Goal: Transaction & Acquisition: Purchase product/service

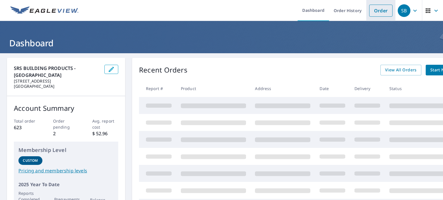
click at [377, 7] on link "Order" at bounding box center [380, 11] width 23 height 12
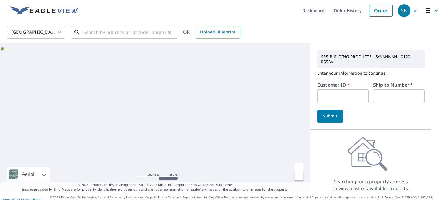
click at [140, 35] on input "text" at bounding box center [124, 32] width 82 height 16
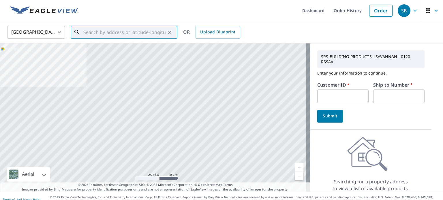
type input "3"
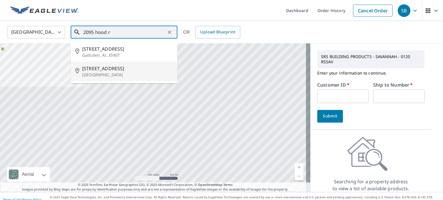
click at [121, 70] on span "[STREET_ADDRESS]" at bounding box center [127, 68] width 91 height 7
type input "[STREET_ADDRESS]"
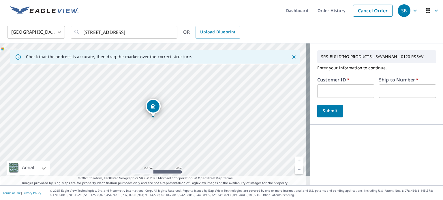
click at [295, 159] on link "Current Level 17, Zoom In" at bounding box center [299, 161] width 9 height 9
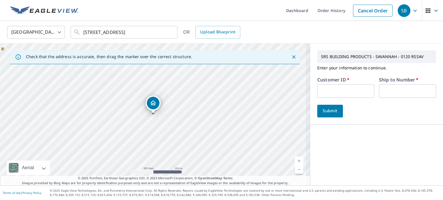
click at [295, 159] on link "Current Level 18, Zoom In" at bounding box center [299, 161] width 9 height 9
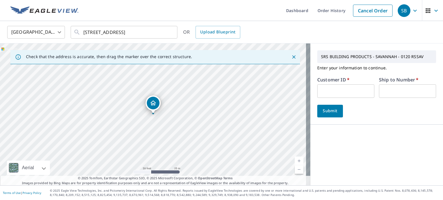
click at [341, 91] on input "text" at bounding box center [345, 91] width 57 height 14
type input "CR105"
click at [379, 91] on input "text" at bounding box center [407, 91] width 57 height 14
type input "1"
click at [335, 110] on button "Submit" at bounding box center [330, 111] width 26 height 13
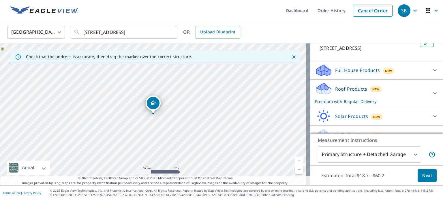
scroll to position [108, 0]
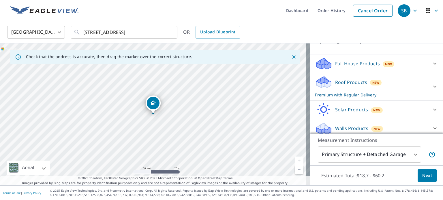
click at [424, 175] on span "Next" at bounding box center [427, 175] width 10 height 7
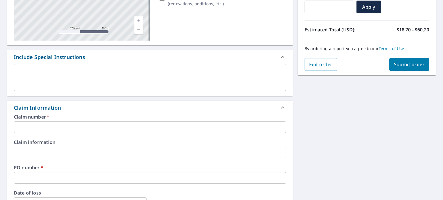
scroll to position [116, 0]
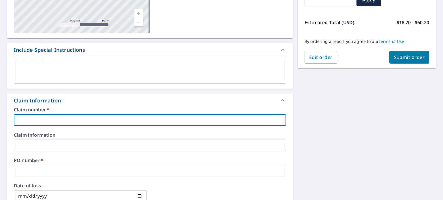
click at [254, 116] on input "text" at bounding box center [150, 120] width 272 height 12
type input "2"
checkbox input "true"
type input "20"
checkbox input "true"
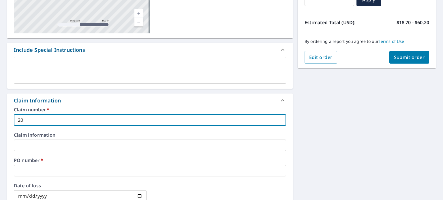
type input "209"
checkbox input "true"
type input "2095"
checkbox input "true"
type input "2095"
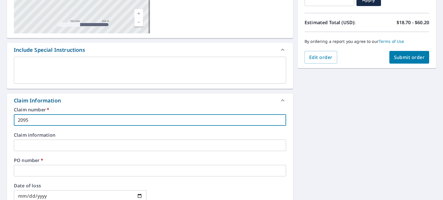
checkbox input "true"
type input "2095 h"
checkbox input "true"
type input "2095"
checkbox input "true"
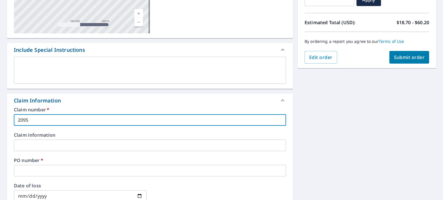
type input "2095 H"
checkbox input "true"
type input "2095 HO"
checkbox input "true"
type input "2095 HOO"
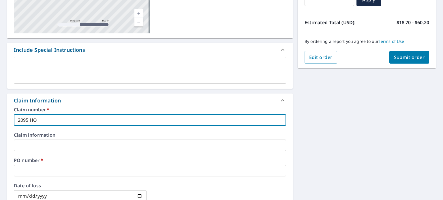
checkbox input "true"
type input "2095 HOOD"
checkbox input "true"
type input "2095 HOOD"
checkbox input "true"
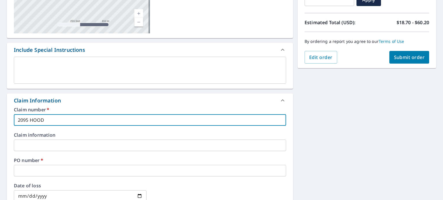
type input "2095 HOOD R"
checkbox input "true"
type input "[STREET_ADDRESS]"
checkbox input "true"
type input "[STREET_ADDRESS]"
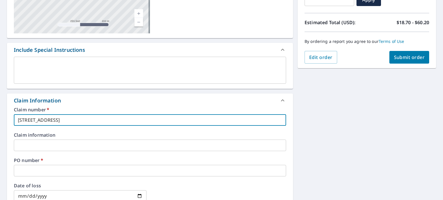
checkbox input "true"
type input "[STREET_ADDRESS]"
checkbox input "true"
type input "[STREET_ADDRESS]"
checkbox input "true"
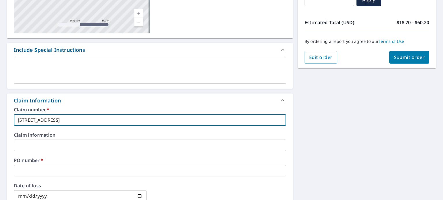
type input "[STREET_ADDRESS]"
checkbox input "true"
type input "[STREET_ADDRESS]"
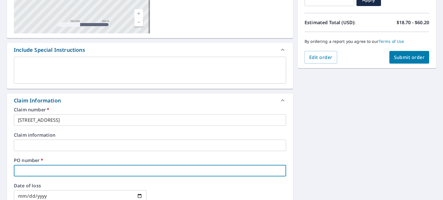
type input "2"
checkbox input "true"
type input "20"
checkbox input "true"
type input "209"
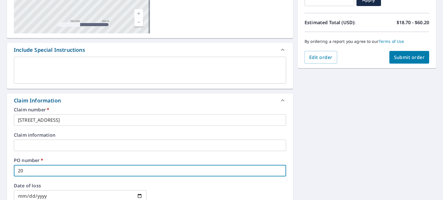
checkbox input "true"
type input "2095"
checkbox input "true"
type input "2095"
checkbox input "true"
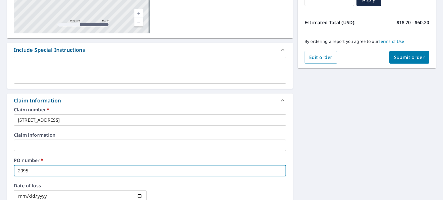
type input "2095 H"
checkbox input "true"
type input "2095 HO"
checkbox input "true"
type input "2095 HOO"
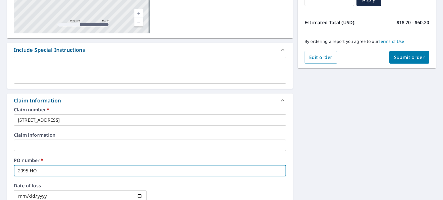
checkbox input "true"
type input "2095 HOOD"
checkbox input "true"
type input "2095 HOOD"
checkbox input "true"
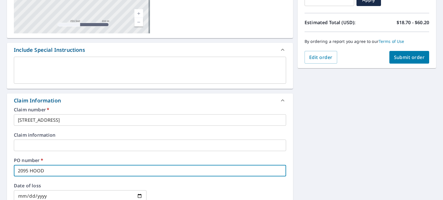
type input "2095 HOOD R"
checkbox input "true"
type input "2095 HOOD RO"
checkbox input "true"
type input "2095 HOOD R"
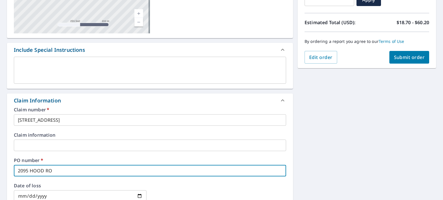
checkbox input "true"
type input "[STREET_ADDRESS]"
checkbox input "true"
type input "[STREET_ADDRESS]"
checkbox input "true"
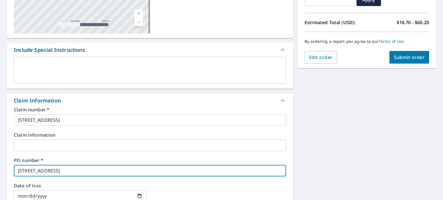
type input "[STREET_ADDRESS]"
checkbox input "true"
type input "[STREET_ADDRESS]"
checkbox input "true"
type input "[STREET_ADDRESS]"
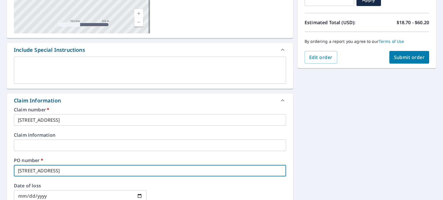
checkbox input "true"
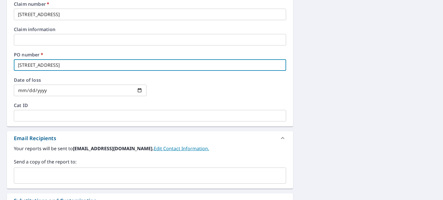
scroll to position [247, 0]
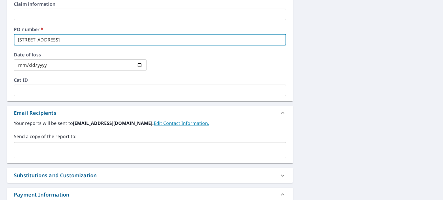
type input "[STREET_ADDRESS]"
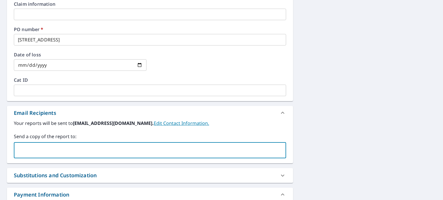
click at [240, 150] on input "text" at bounding box center [145, 150] width 258 height 11
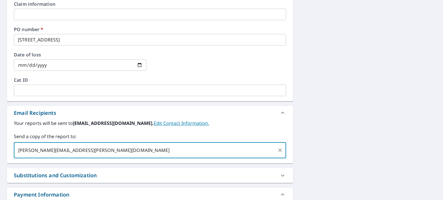
type input "[PERSON_NAME][EMAIL_ADDRESS][PERSON_NAME][DOMAIN_NAME]"
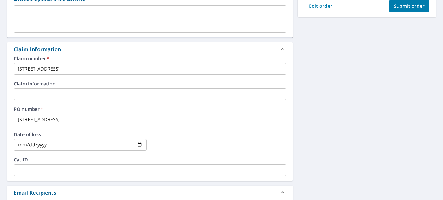
scroll to position [166, 0]
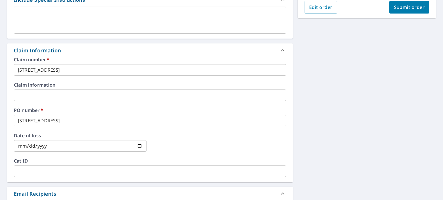
click at [411, 5] on span "Submit order" at bounding box center [409, 7] width 31 height 6
checkbox input "true"
